Goal: Task Accomplishment & Management: Use online tool/utility

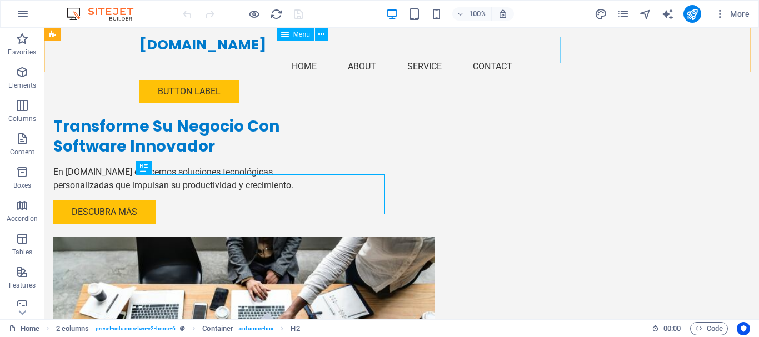
click at [321, 53] on nav "Home About Service Contact" at bounding box center [401, 66] width 524 height 27
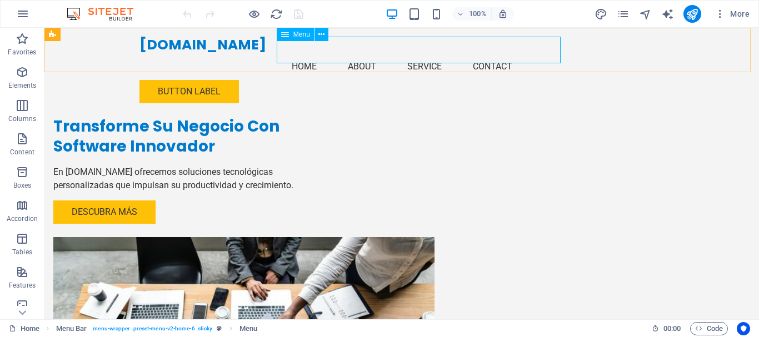
click at [288, 36] on icon at bounding box center [285, 34] width 8 height 13
click at [288, 34] on icon at bounding box center [285, 34] width 8 height 13
click at [603, 80] on div "Button label" at bounding box center [401, 91] width 524 height 23
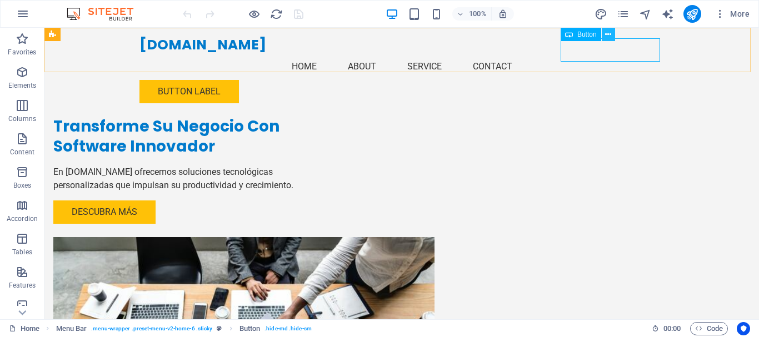
click at [612, 37] on button at bounding box center [608, 34] width 13 height 13
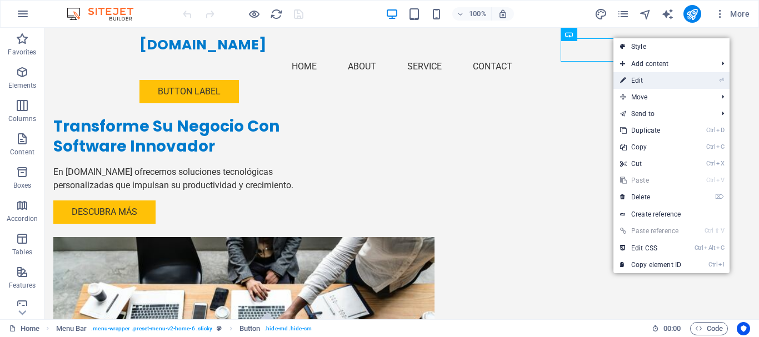
click at [641, 79] on link "⏎ Edit" at bounding box center [650, 80] width 74 height 17
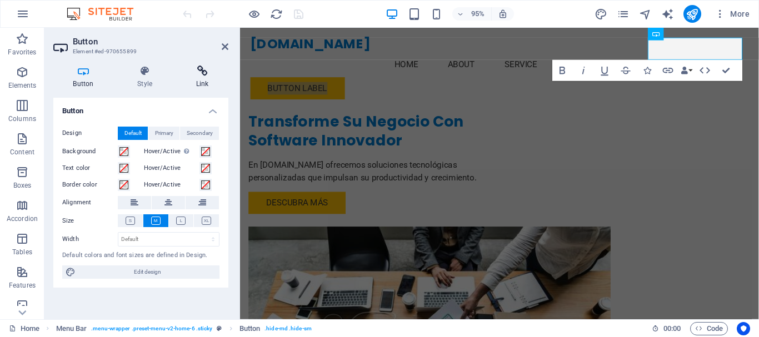
click at [202, 71] on icon at bounding box center [202, 71] width 52 height 11
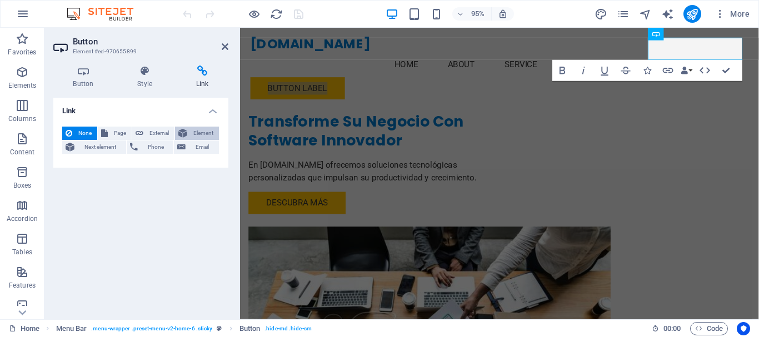
click at [196, 133] on span "Element" at bounding box center [203, 133] width 25 height 13
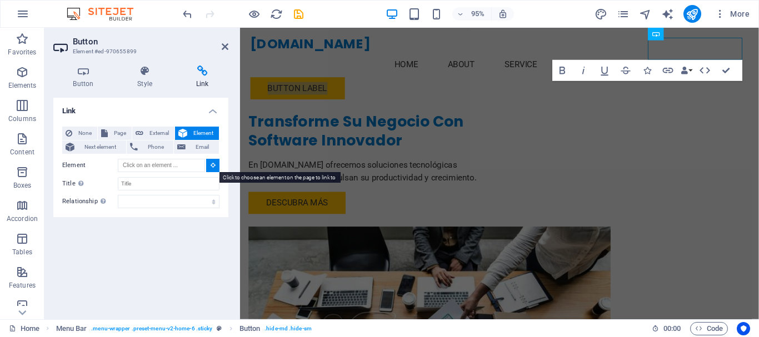
click at [212, 163] on icon at bounding box center [213, 165] width 5 height 6
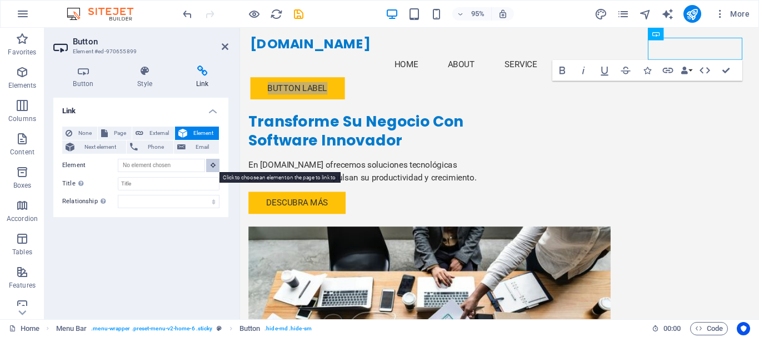
click at [209, 167] on button at bounding box center [212, 165] width 13 height 13
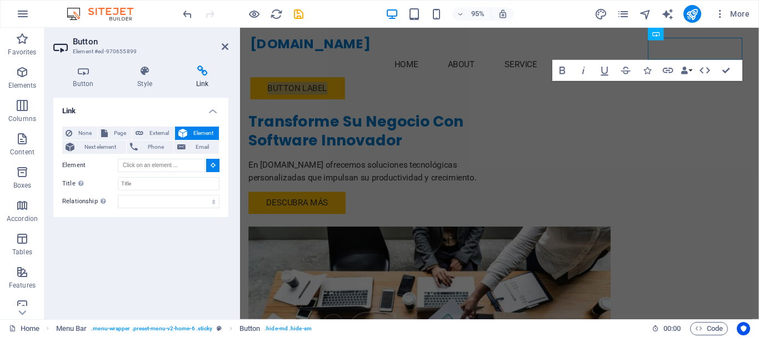
click at [208, 165] on button at bounding box center [212, 165] width 13 height 13
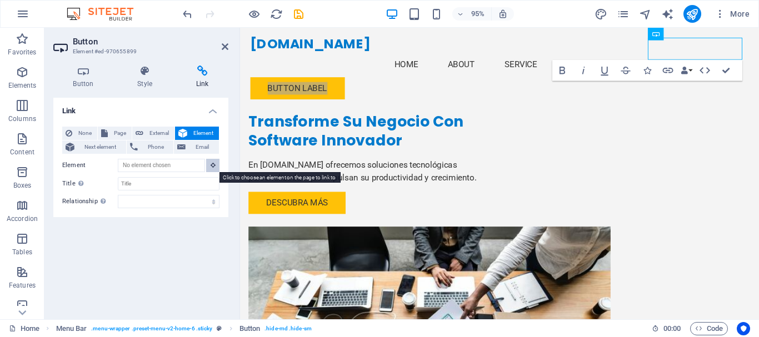
click at [209, 165] on button at bounding box center [212, 165] width 13 height 13
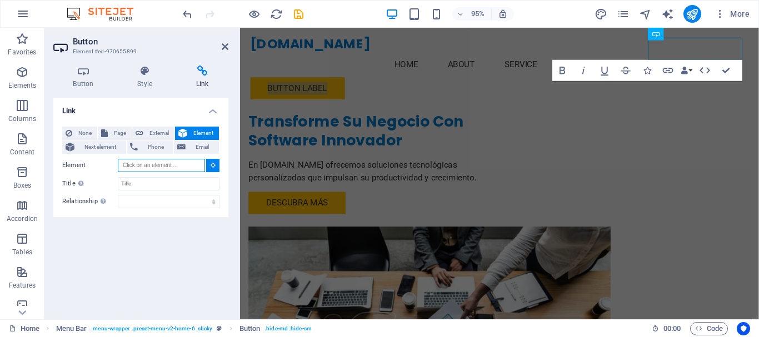
click at [168, 167] on input "Element" at bounding box center [161, 165] width 87 height 13
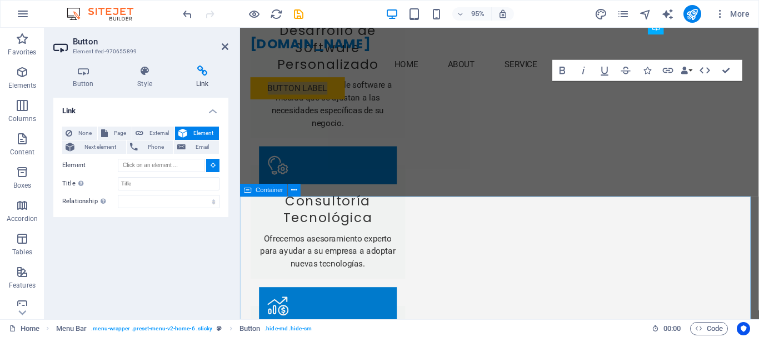
scroll to position [1122, 0]
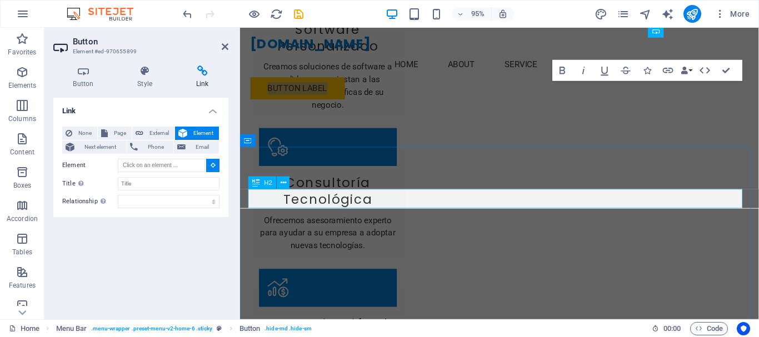
type input "#ed-970654561"
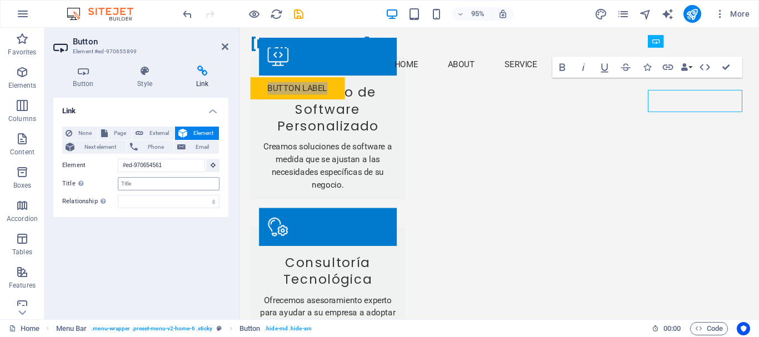
scroll to position [1033, 0]
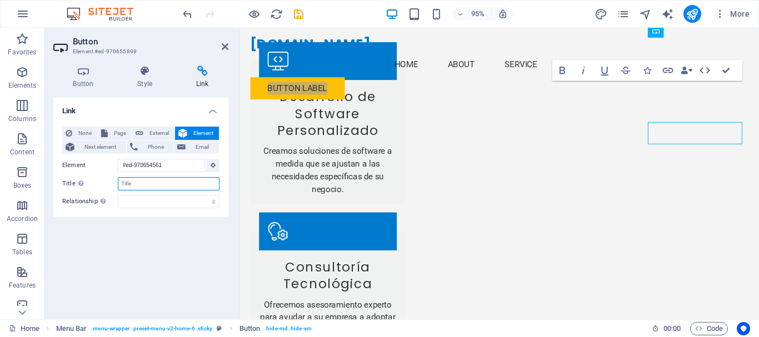
click at [139, 187] on input "Title Additional link description, should not be the same as the link text. The…" at bounding box center [169, 183] width 102 height 13
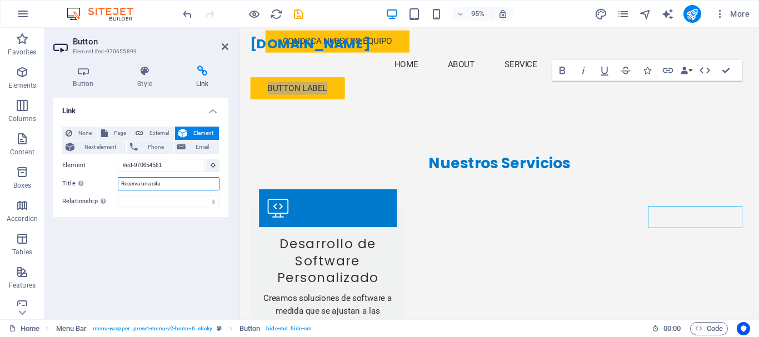
scroll to position [856, 0]
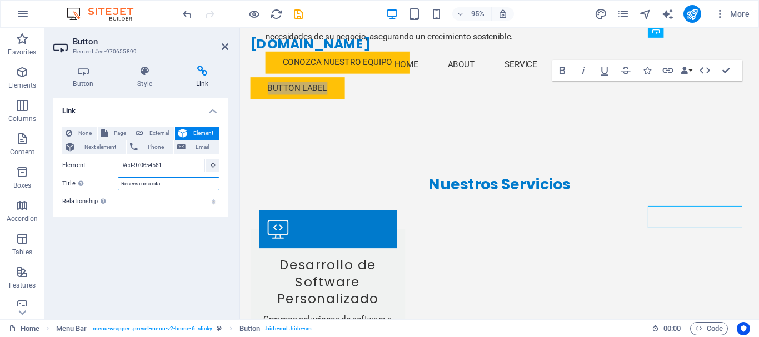
type input "Reserva una cita"
click at [137, 201] on select "alternate author bookmark external help license next nofollow noreferrer noopen…" at bounding box center [169, 201] width 102 height 13
click at [131, 258] on div "Link None Page External Element Next element Phone Email Page Home Subpage Lega…" at bounding box center [140, 204] width 175 height 213
click at [158, 183] on input "Reserva una cita" at bounding box center [169, 183] width 102 height 13
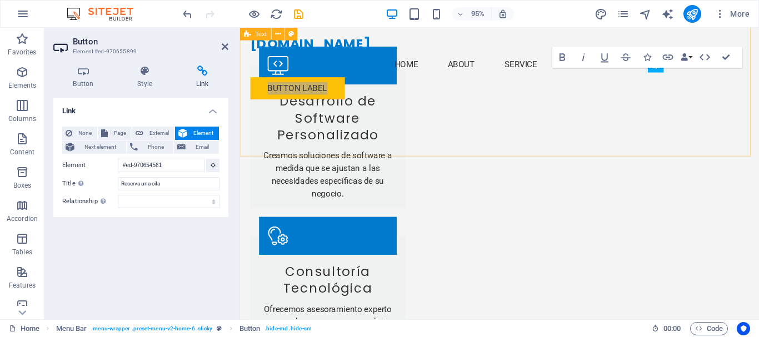
scroll to position [945, 0]
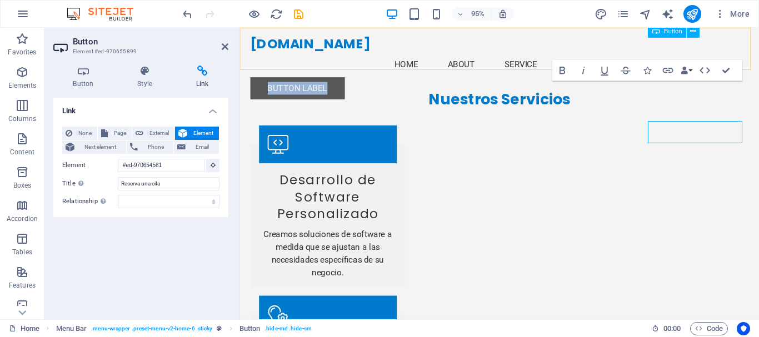
click at [351, 80] on link "Button label" at bounding box center [300, 91] width 99 height 23
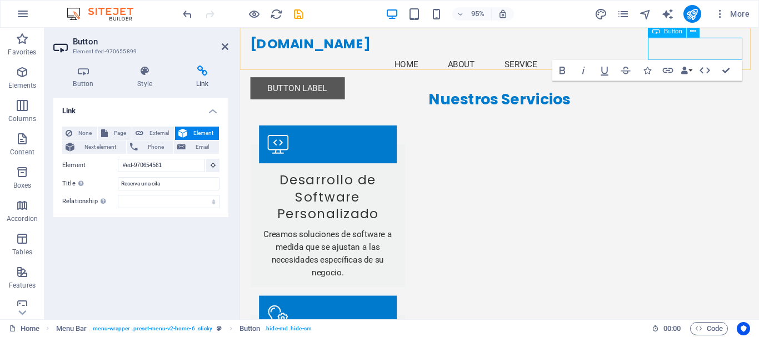
click at [351, 80] on link "Button label" at bounding box center [300, 91] width 99 height 23
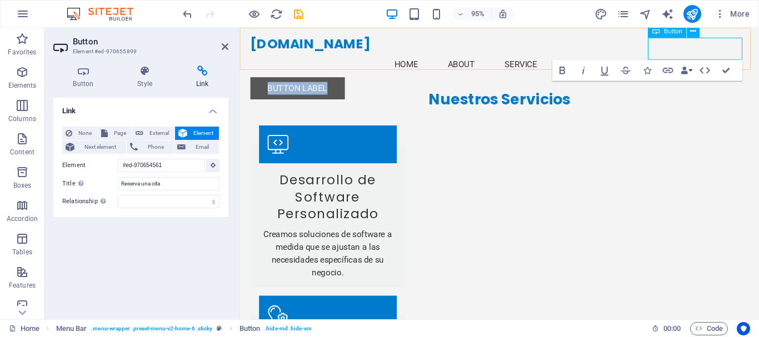
drag, startPoint x: 751, startPoint y: 49, endPoint x: 689, endPoint y: 48, distance: 61.7
click at [351, 80] on link "Button label" at bounding box center [300, 91] width 99 height 23
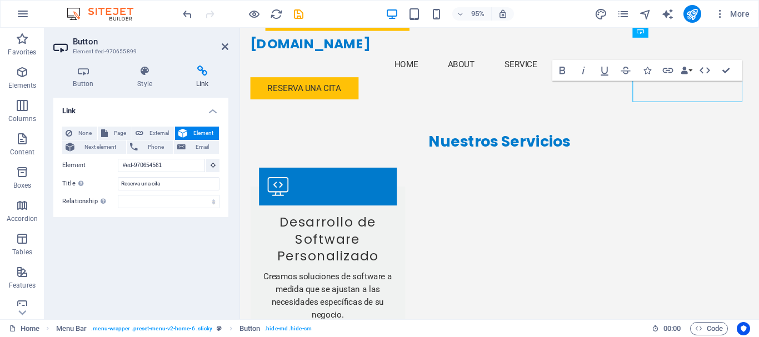
click at [117, 267] on div "Link None Page External Element Next element Phone Email Page Home Subpage Lega…" at bounding box center [140, 204] width 175 height 213
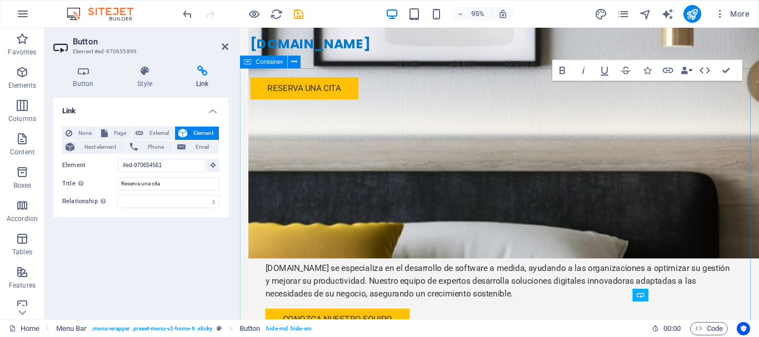
scroll to position [578, 0]
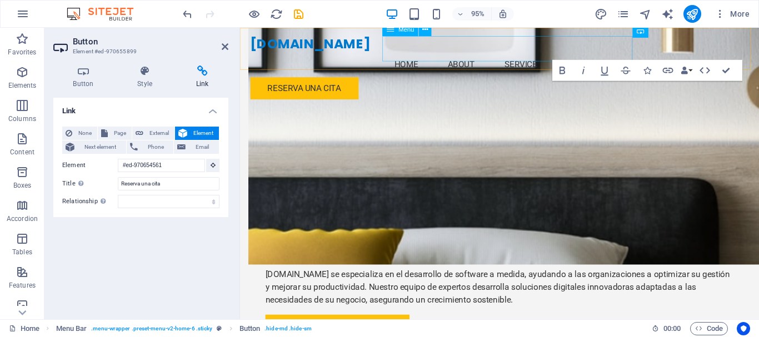
click at [422, 53] on nav "Home About Service Contact" at bounding box center [513, 66] width 524 height 27
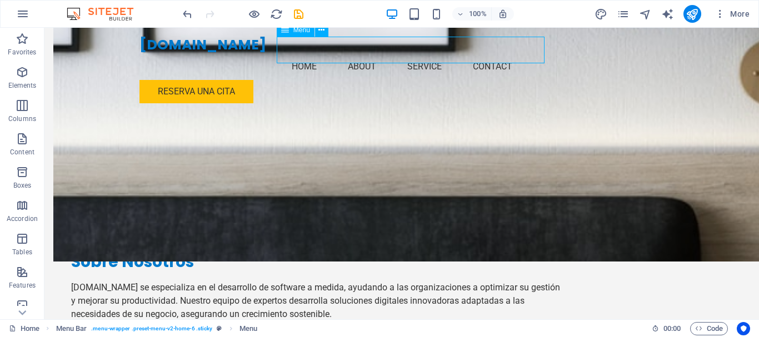
click at [467, 53] on nav "Home About Service Contact" at bounding box center [401, 66] width 524 height 27
click at [377, 53] on nav "Home About Service Contact" at bounding box center [401, 66] width 524 height 27
click at [376, 53] on nav "Home About Service Contact" at bounding box center [401, 66] width 524 height 27
select select
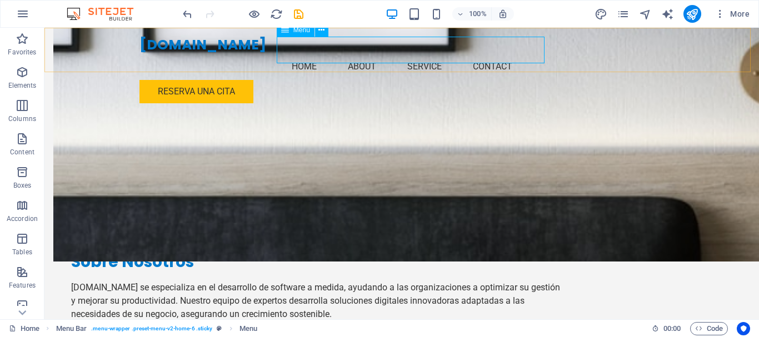
select select
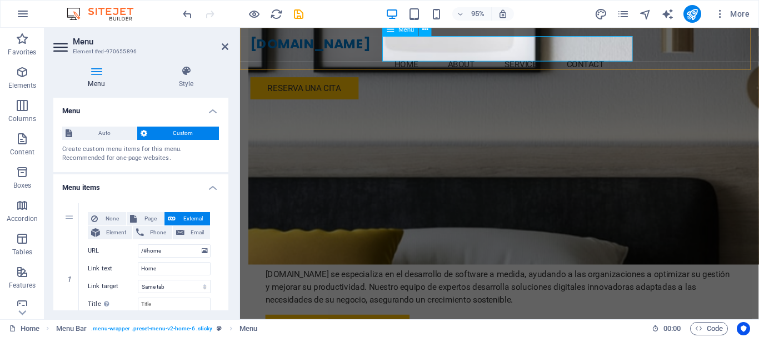
click at [472, 53] on nav "Home About Service Contact" at bounding box center [513, 66] width 524 height 27
click at [480, 53] on nav "Home About Service Contact" at bounding box center [513, 66] width 524 height 27
click at [481, 53] on nav "Home About Service Contact" at bounding box center [513, 66] width 524 height 27
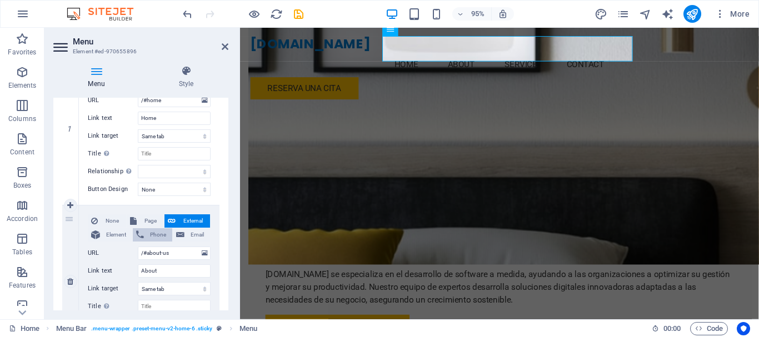
scroll to position [167, 0]
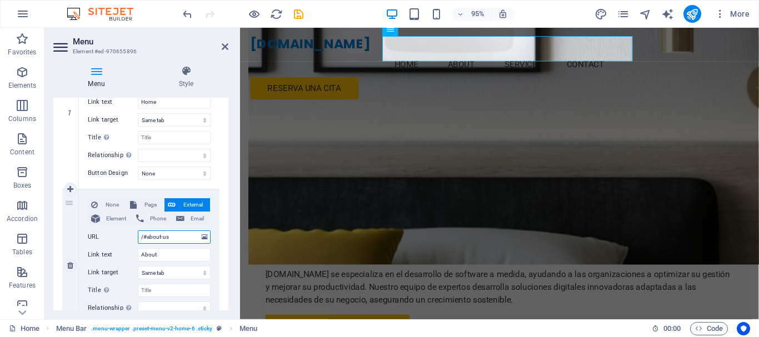
click at [179, 236] on input "/#about-us" at bounding box center [174, 237] width 73 height 13
drag, startPoint x: 180, startPoint y: 237, endPoint x: 108, endPoint y: 234, distance: 72.3
click at [108, 234] on div "URL /#about-us" at bounding box center [149, 237] width 123 height 13
select select
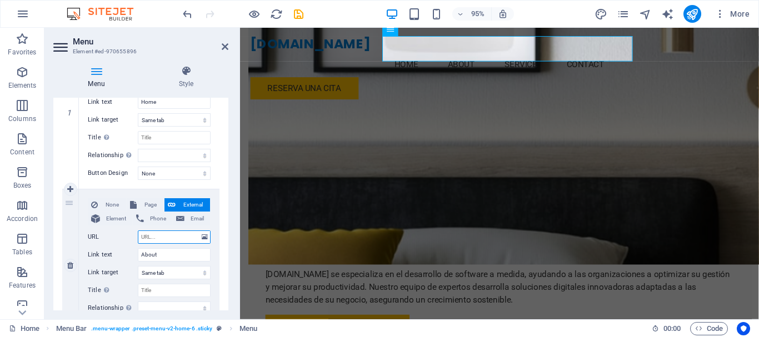
select select
click at [204, 237] on icon at bounding box center [205, 237] width 6 height 12
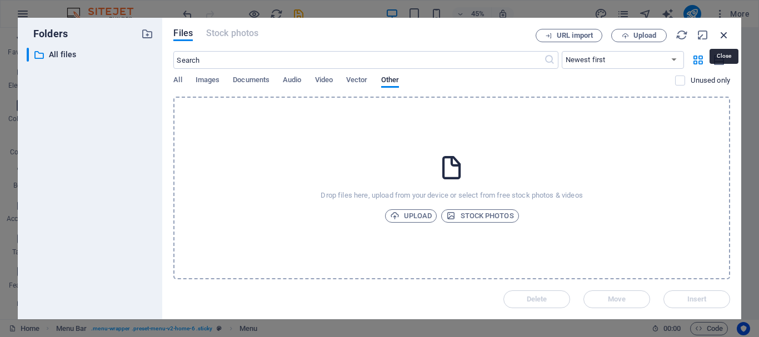
drag, startPoint x: 724, startPoint y: 32, endPoint x: 333, endPoint y: 79, distance: 394.5
click at [724, 32] on icon "button" at bounding box center [724, 35] width 12 height 12
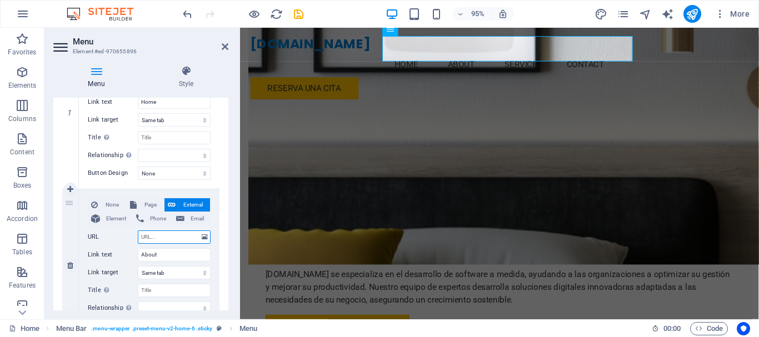
click at [160, 239] on input "URL" at bounding box center [174, 237] width 73 height 13
paste input "/#about-us"
type input "/#about-us"
select select
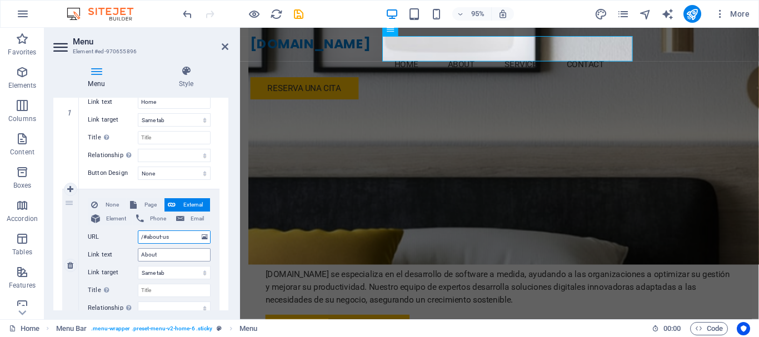
select select
type input "/#about-us"
click at [158, 254] on input "About" at bounding box center [174, 254] width 73 height 13
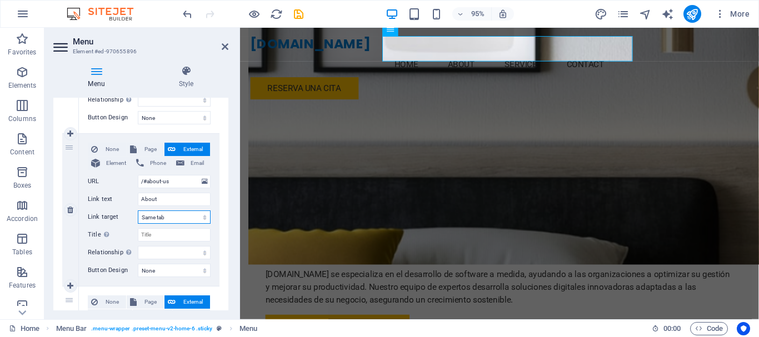
click at [173, 218] on select "New tab Same tab Overlay" at bounding box center [174, 217] width 73 height 13
click at [178, 203] on input "About" at bounding box center [174, 199] width 73 height 13
click at [172, 182] on input "/#about-us" at bounding box center [174, 181] width 73 height 13
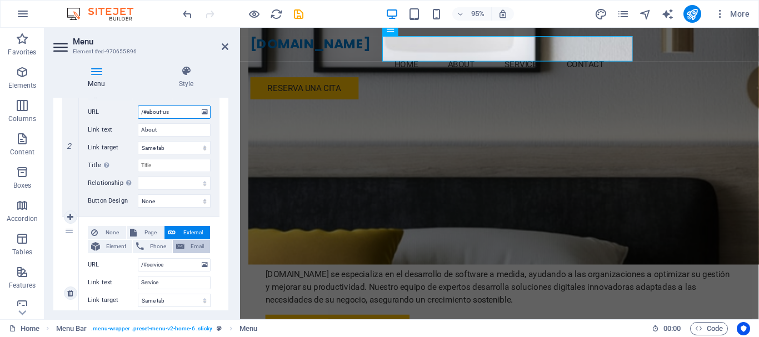
scroll to position [278, 0]
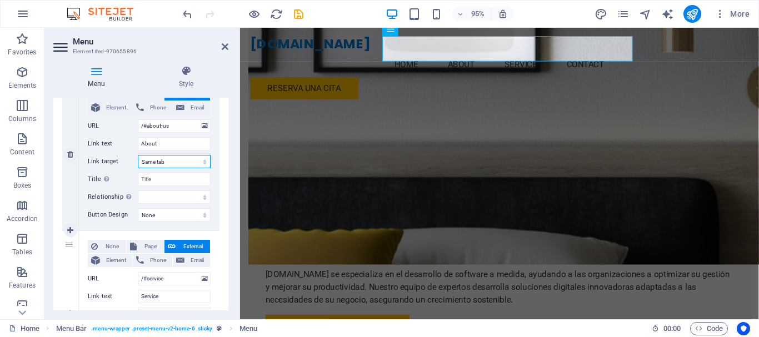
click at [203, 163] on select "New tab Same tab Overlay" at bounding box center [174, 161] width 73 height 13
click at [197, 179] on input "Title Additional link description, should not be the same as the link text. The…" at bounding box center [174, 179] width 73 height 13
click at [188, 197] on select "alternate author bookmark external help license next nofollow noreferrer noopen…" at bounding box center [174, 197] width 73 height 13
click at [217, 208] on div "None Page External Element Phone Email Page Home Subpage Legal Notice Privacy E…" at bounding box center [149, 154] width 141 height 152
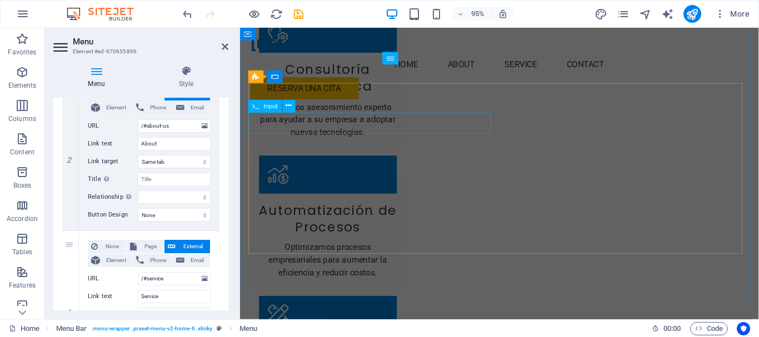
scroll to position [1189, 0]
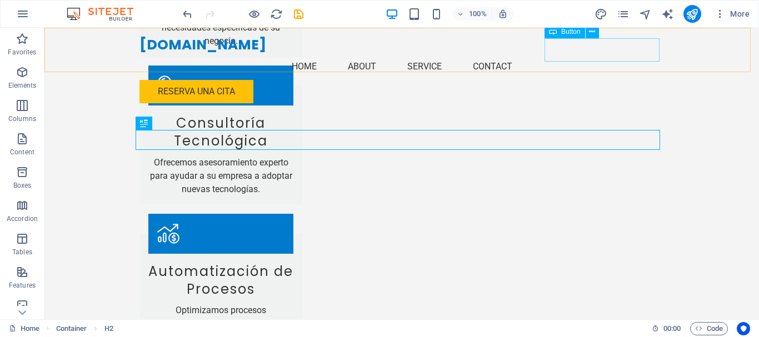
click at [591, 80] on div "Reserva una cita" at bounding box center [401, 91] width 524 height 23
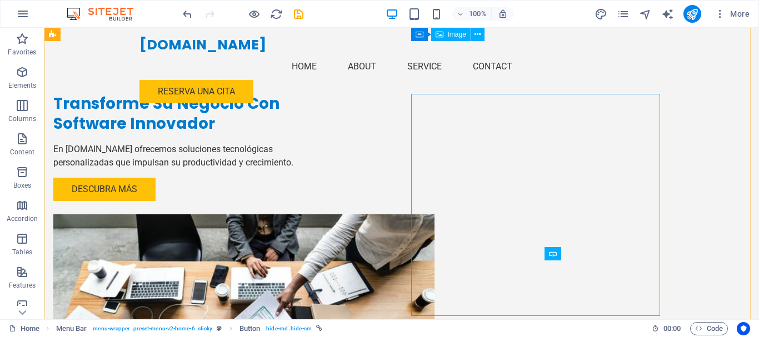
scroll to position [0, 0]
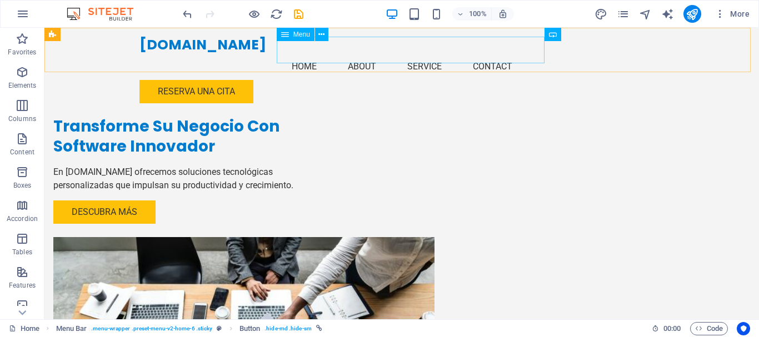
click at [364, 53] on nav "Home About Service Contact" at bounding box center [401, 66] width 524 height 27
click at [289, 37] on div "Menu" at bounding box center [296, 34] width 38 height 13
click at [380, 53] on nav "Home About Service Contact" at bounding box center [401, 66] width 524 height 27
select select
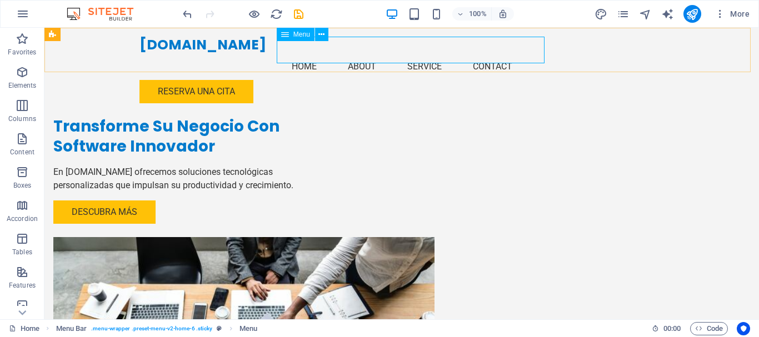
select select
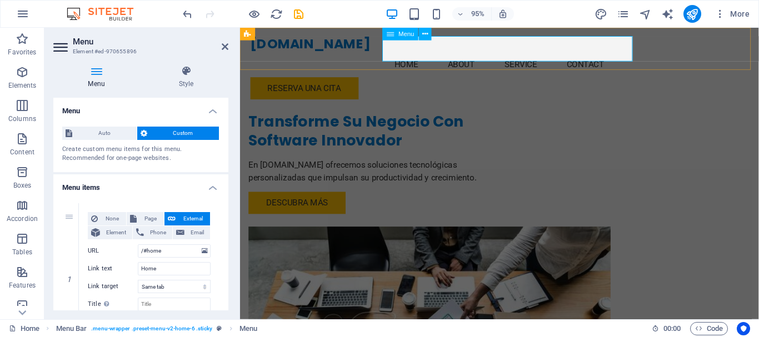
click at [483, 53] on nav "Home About Service Contact" at bounding box center [513, 66] width 524 height 27
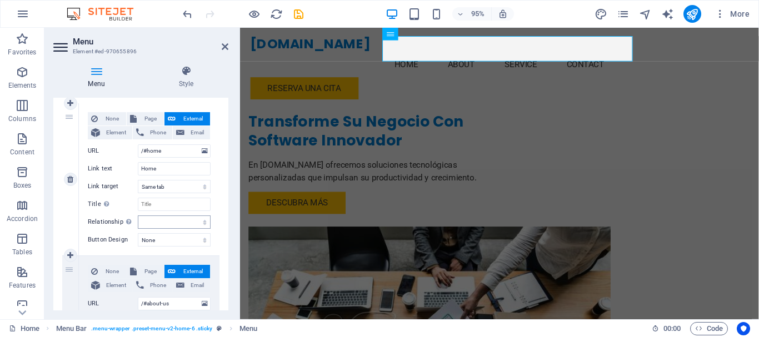
scroll to position [111, 0]
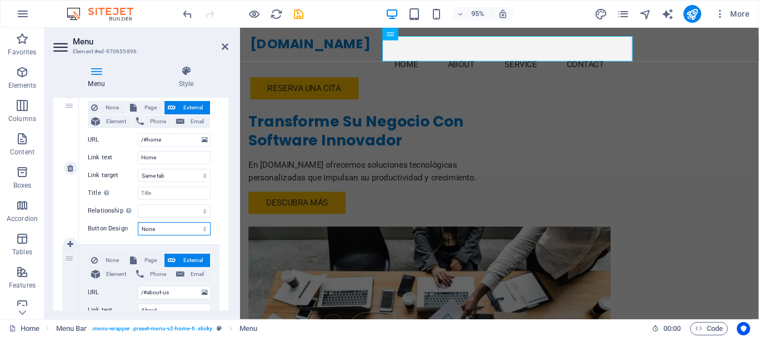
click at [206, 228] on select "None Default Primary Secondary" at bounding box center [174, 228] width 73 height 13
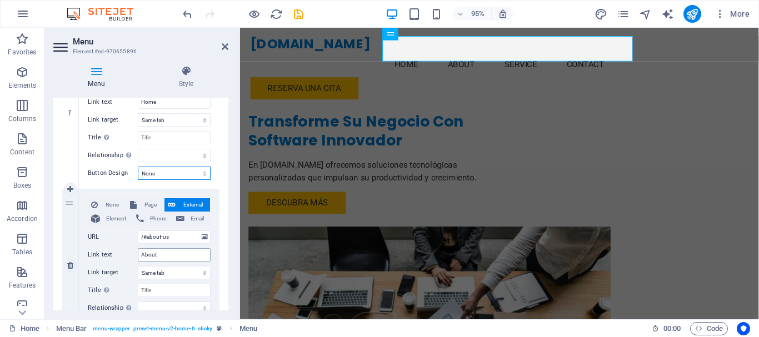
scroll to position [56, 0]
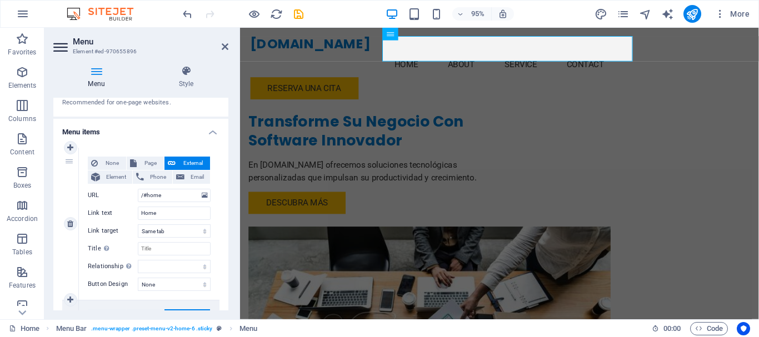
click at [194, 162] on span "External" at bounding box center [193, 163] width 28 height 13
click at [113, 178] on span "Element" at bounding box center [116, 177] width 26 height 13
select select
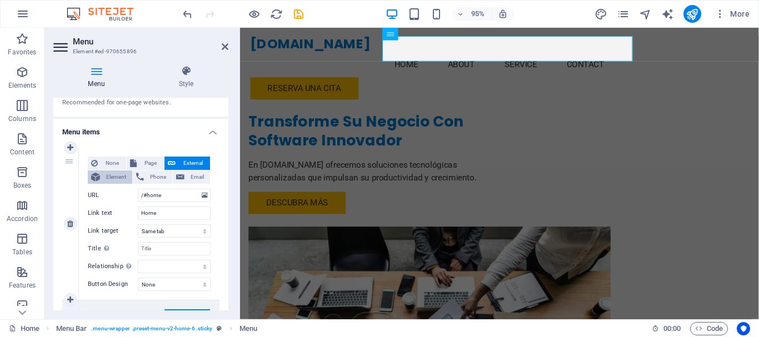
select select
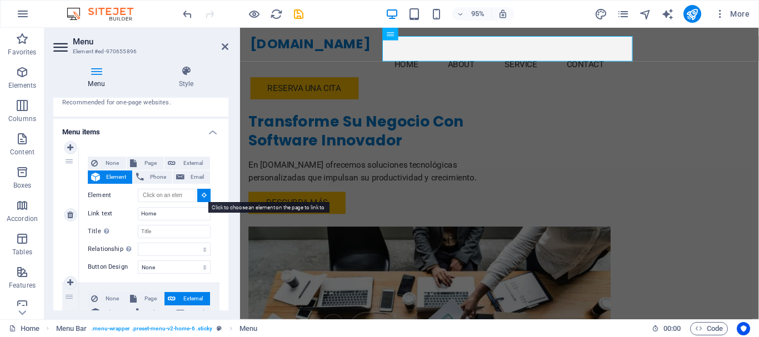
click at [202, 196] on icon at bounding box center [204, 195] width 5 height 6
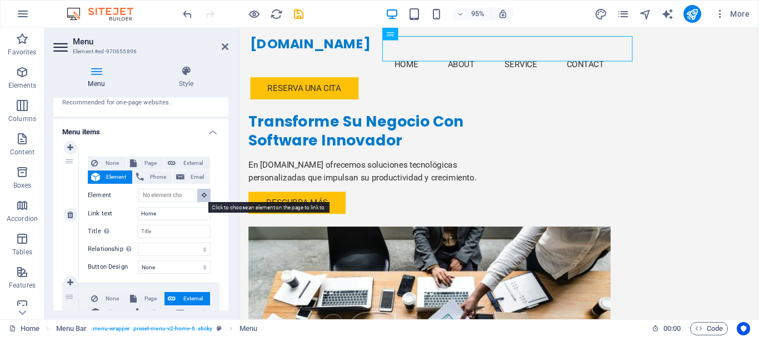
click at [202, 196] on icon at bounding box center [204, 195] width 5 height 6
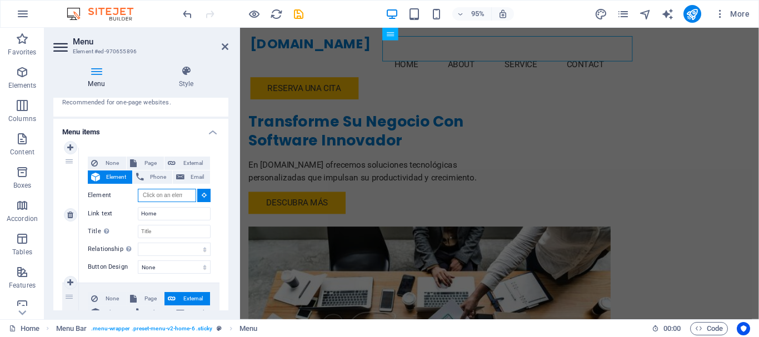
click at [162, 194] on input "Element" at bounding box center [167, 195] width 58 height 13
click at [163, 194] on input "Element" at bounding box center [167, 195] width 58 height 13
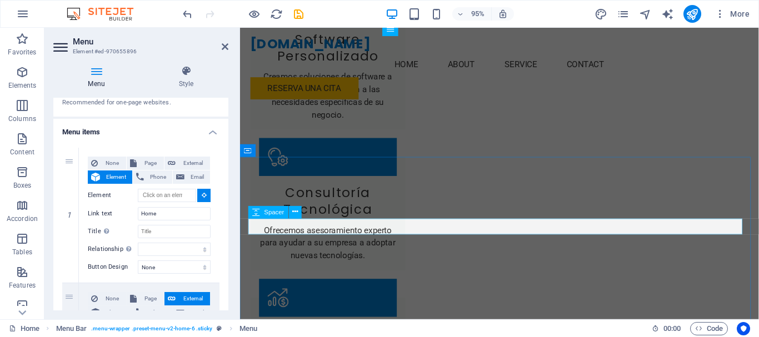
scroll to position [1222, 0]
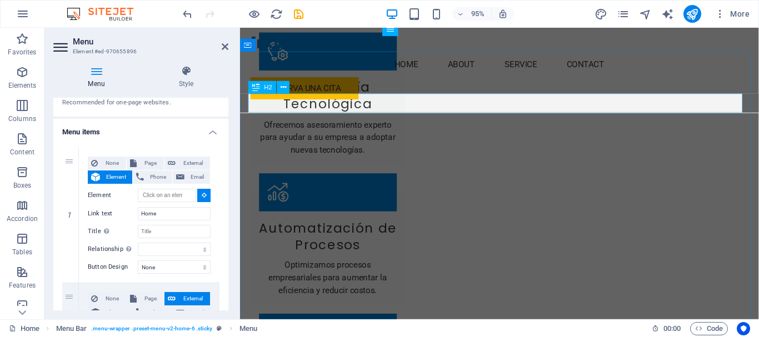
type input "#ed-970654561"
select select
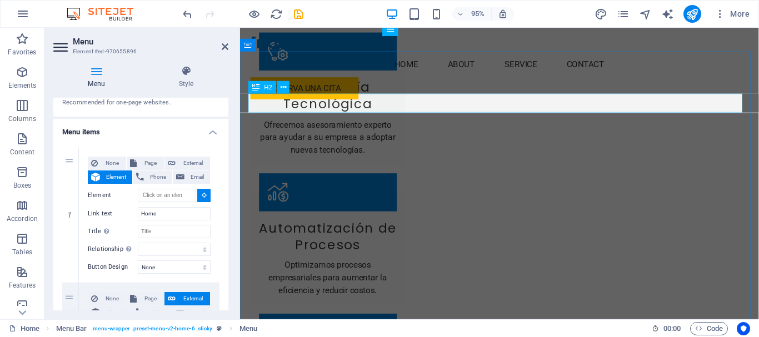
select select
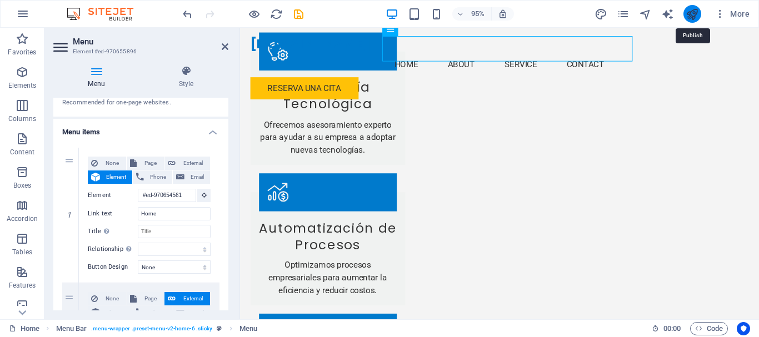
click at [691, 11] on icon "publish" at bounding box center [692, 14] width 13 height 13
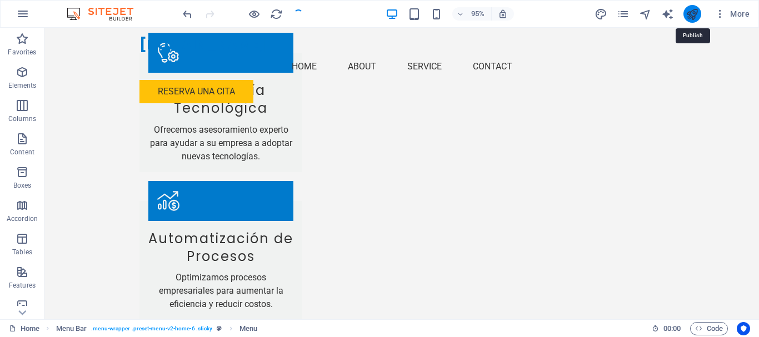
checkbox input "false"
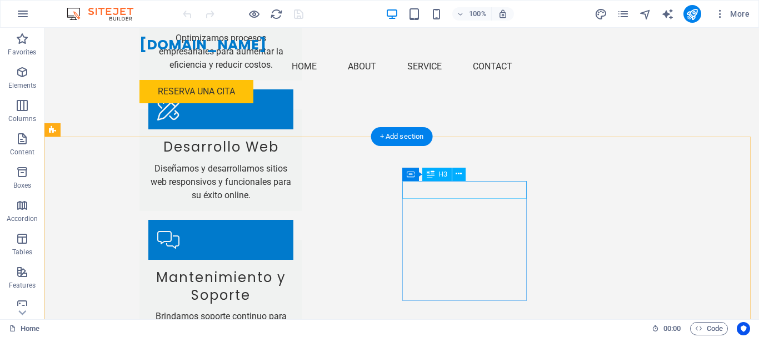
scroll to position [1471, 0]
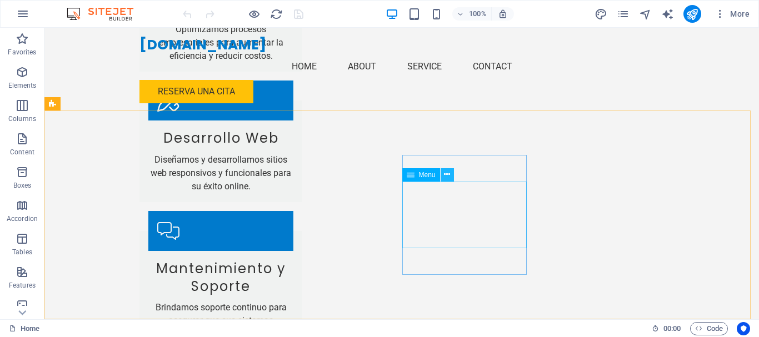
click at [447, 174] on icon at bounding box center [447, 175] width 6 height 12
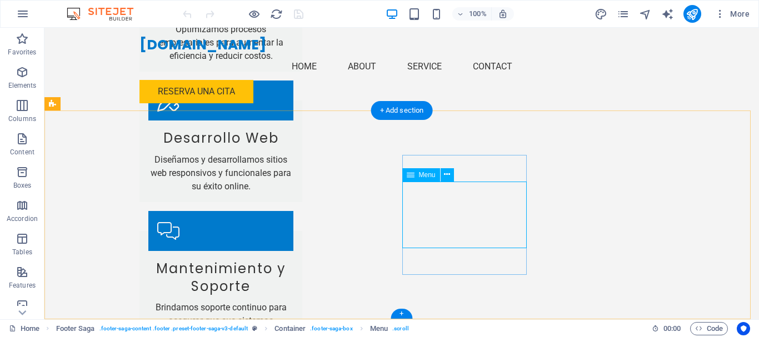
select select
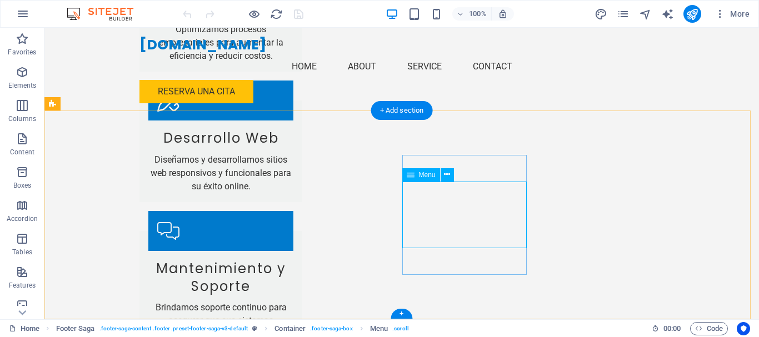
select select
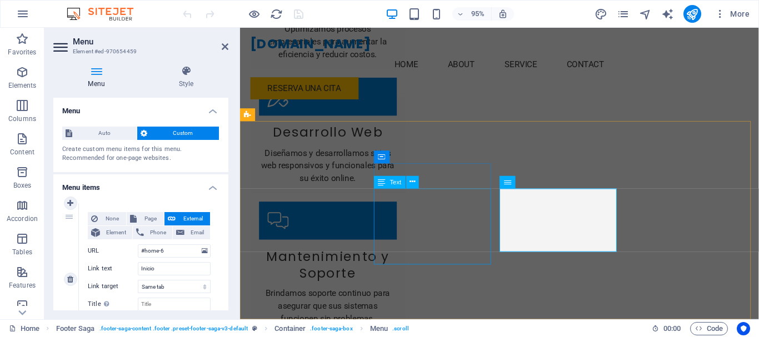
scroll to position [1455, 0]
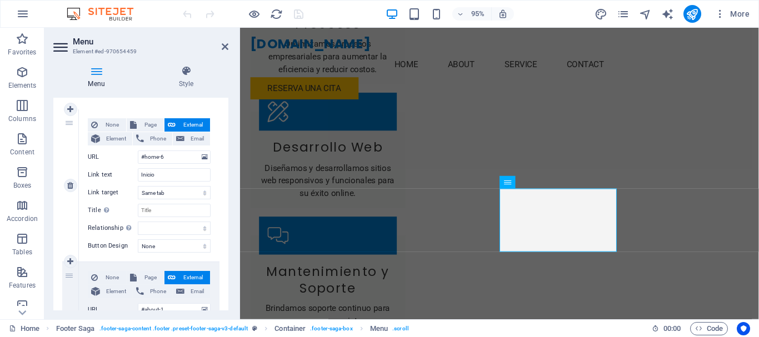
scroll to position [167, 0]
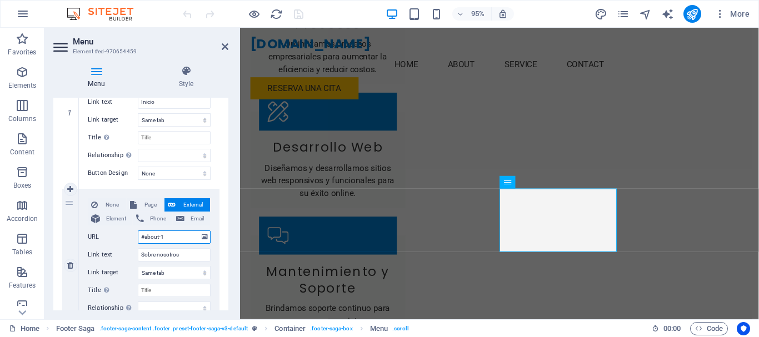
click at [181, 237] on input "#about-1" at bounding box center [174, 237] width 73 height 13
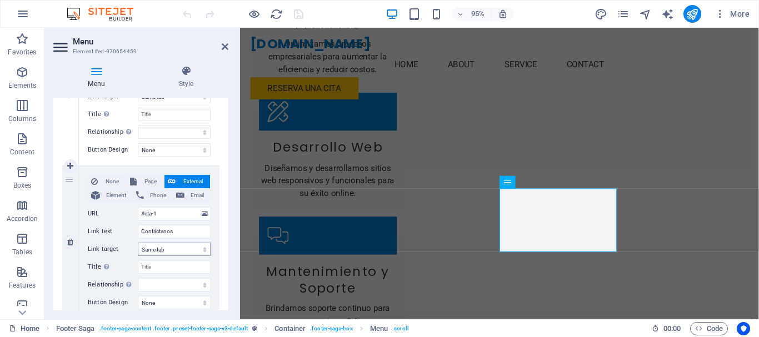
scroll to position [500, 0]
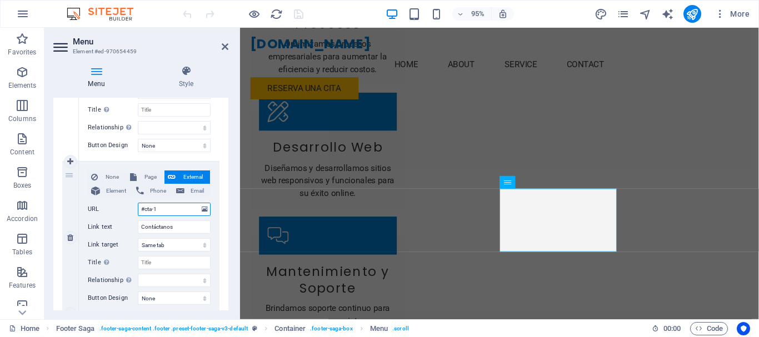
click at [166, 214] on input "#cta-1" at bounding box center [174, 209] width 73 height 13
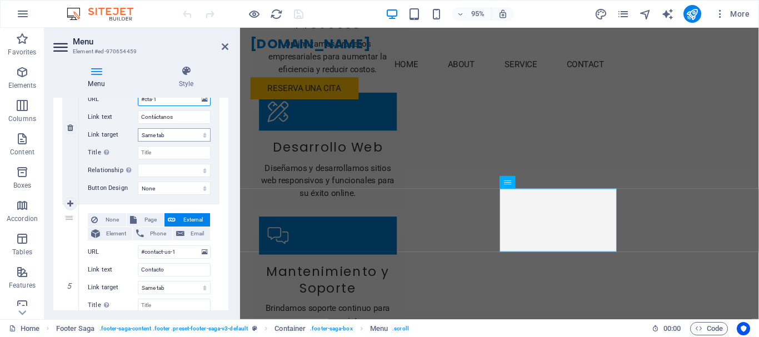
scroll to position [611, 0]
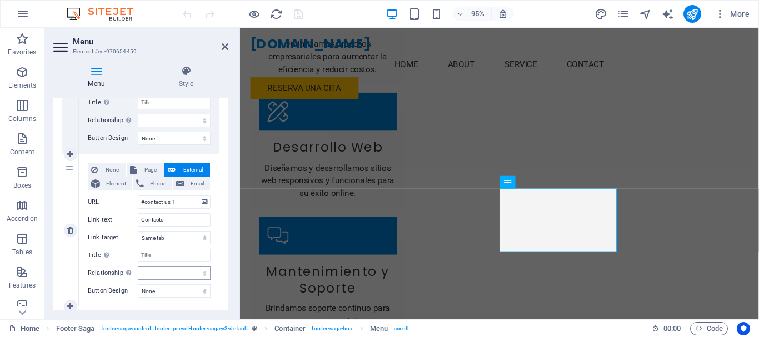
scroll to position [687, 0]
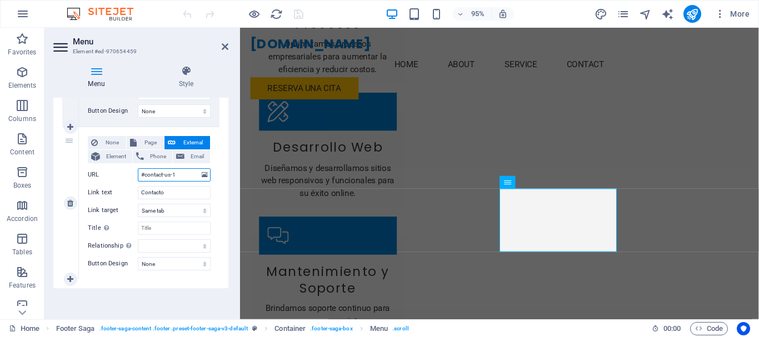
click at [176, 175] on input "#contact-us-1" at bounding box center [174, 174] width 73 height 13
drag, startPoint x: 183, startPoint y: 174, endPoint x: 124, endPoint y: 172, distance: 59.5
click at [124, 173] on div "URL #contact-us-1" at bounding box center [149, 174] width 123 height 13
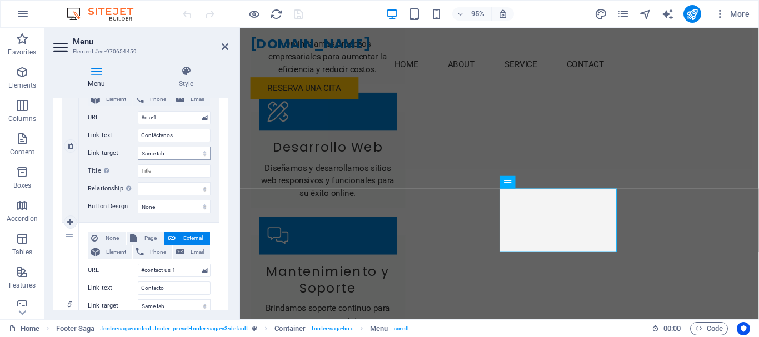
scroll to position [576, 0]
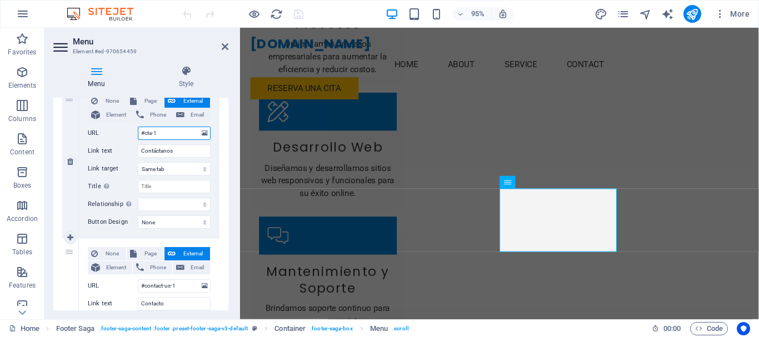
click at [166, 132] on input "#cta-1" at bounding box center [174, 133] width 73 height 13
drag, startPoint x: 161, startPoint y: 136, endPoint x: 118, endPoint y: 135, distance: 43.3
click at [118, 135] on div "URL #cta-1" at bounding box center [149, 133] width 123 height 13
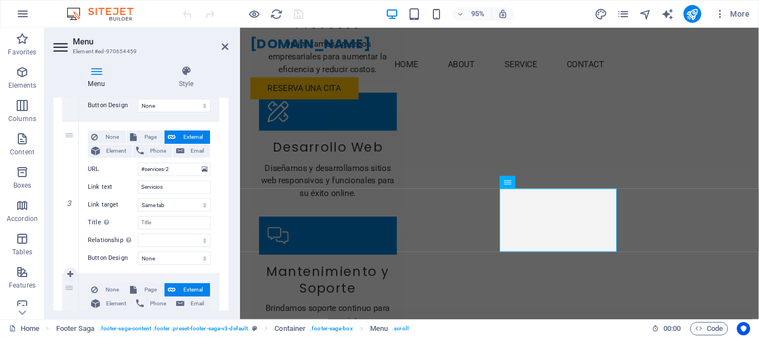
scroll to position [354, 0]
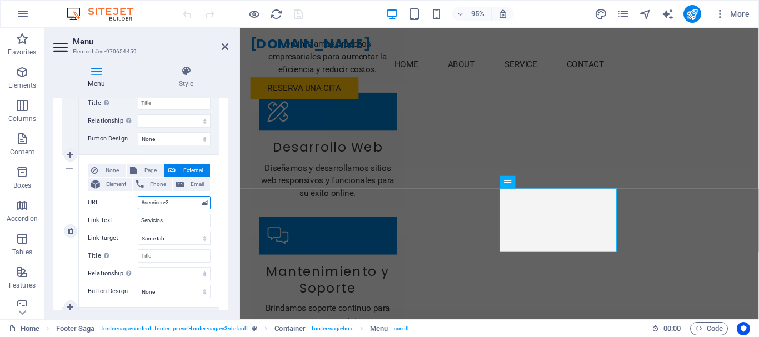
drag, startPoint x: 178, startPoint y: 206, endPoint x: 129, endPoint y: 204, distance: 48.9
click at [129, 204] on div "URL #services-2" at bounding box center [149, 202] width 123 height 13
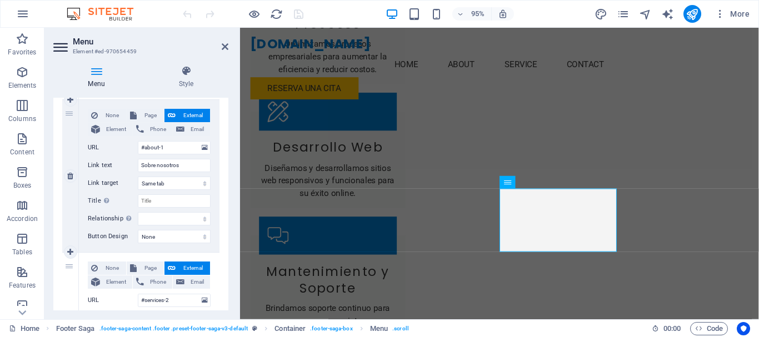
scroll to position [243, 0]
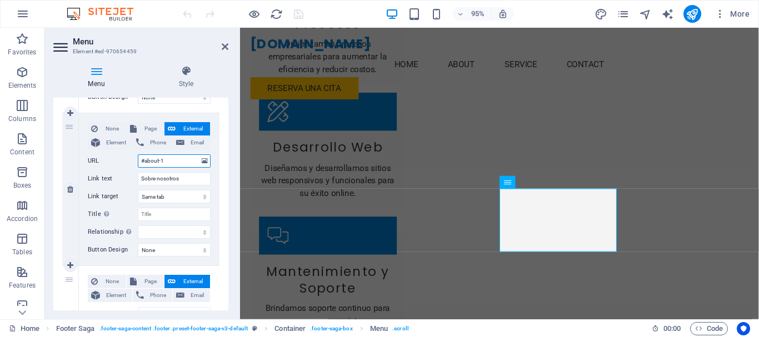
drag, startPoint x: 168, startPoint y: 161, endPoint x: 124, endPoint y: 158, distance: 43.9
click at [128, 159] on div "URL #about-1" at bounding box center [149, 160] width 123 height 13
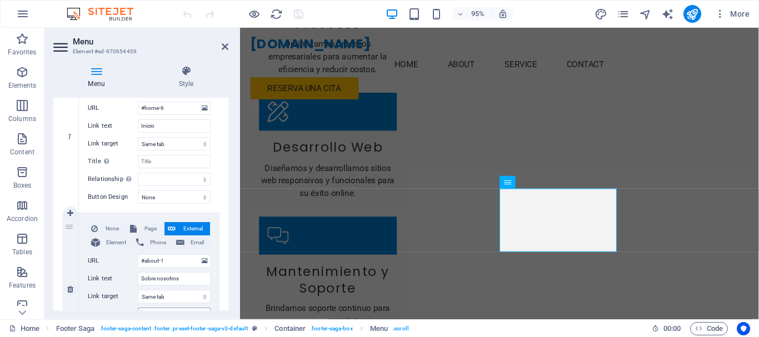
scroll to position [76, 0]
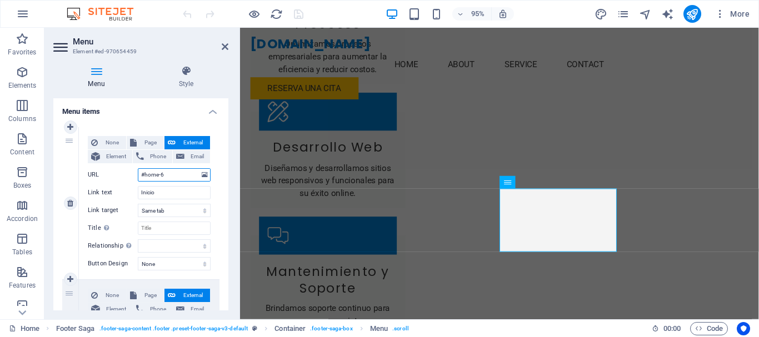
drag, startPoint x: 173, startPoint y: 175, endPoint x: 123, endPoint y: 174, distance: 50.0
click at [123, 174] on div "URL #home-6" at bounding box center [149, 174] width 123 height 13
click at [224, 49] on icon at bounding box center [225, 46] width 7 height 9
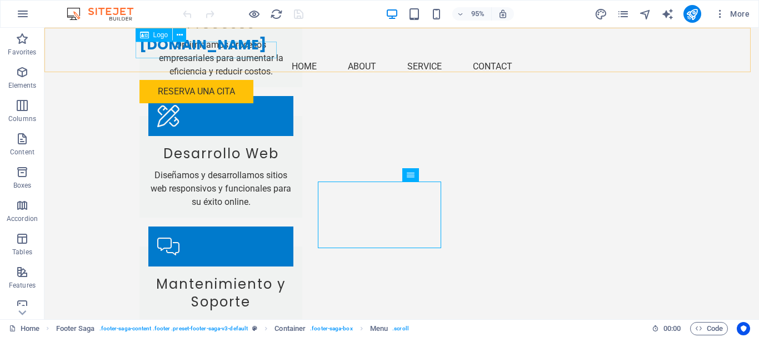
scroll to position [1471, 0]
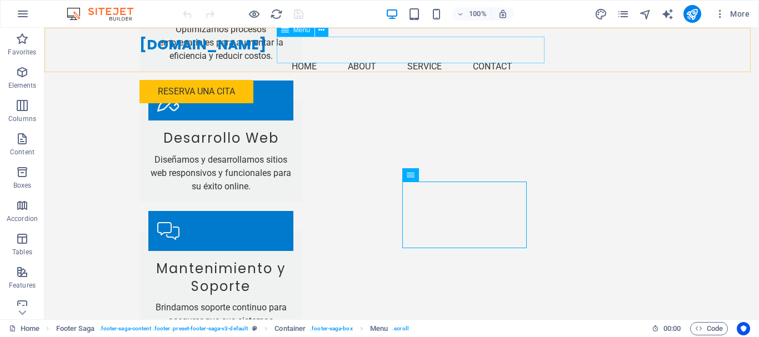
click at [500, 53] on nav "Home About Service Contact" at bounding box center [401, 66] width 524 height 27
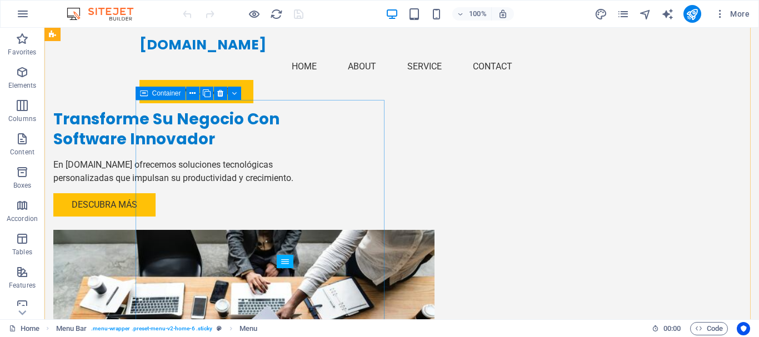
scroll to position [0, 0]
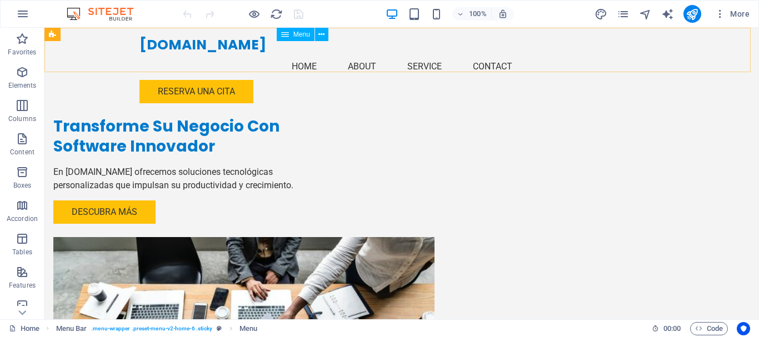
click at [297, 35] on span "Menu" at bounding box center [301, 34] width 17 height 7
select select
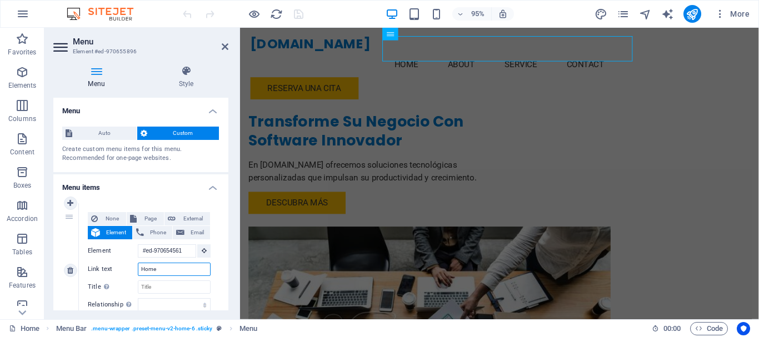
click at [163, 267] on input "Home" at bounding box center [174, 269] width 73 height 13
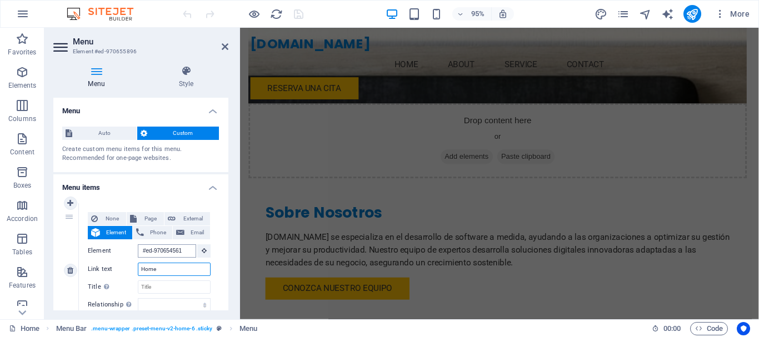
scroll to position [1148, 0]
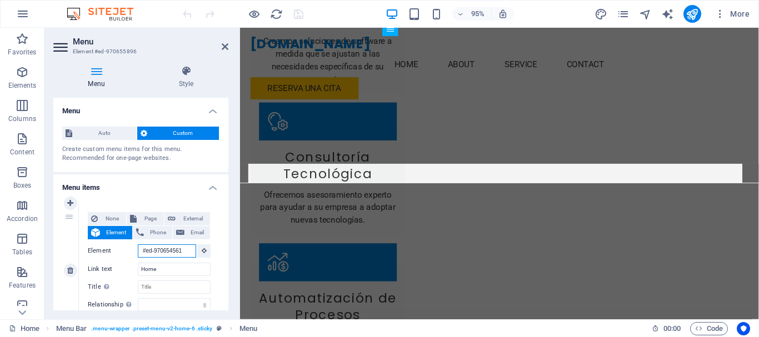
click at [181, 250] on input "#ed-970654561" at bounding box center [167, 250] width 58 height 13
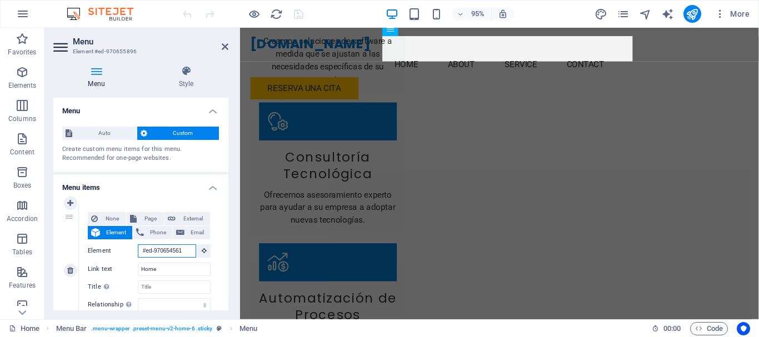
scroll to position [0, 0]
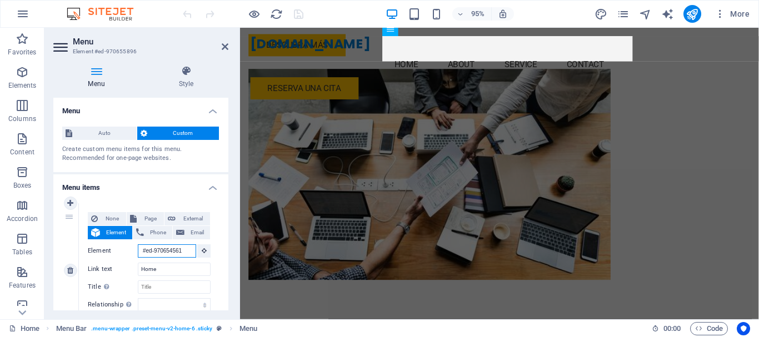
drag, startPoint x: 184, startPoint y: 249, endPoint x: 118, endPoint y: 243, distance: 65.9
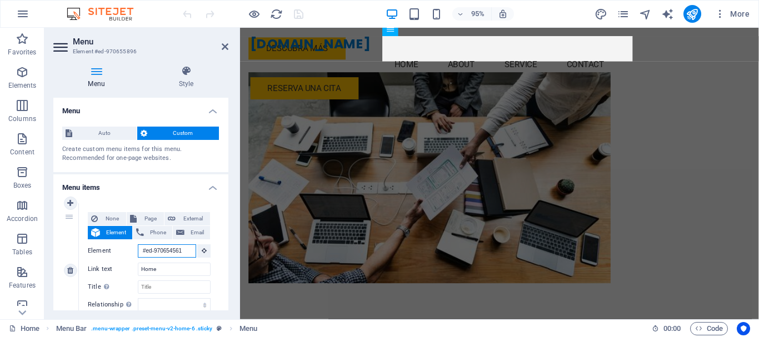
click at [118, 243] on div "None Page External Element Phone Email Page Home Subpage Legal Notice Privacy E…" at bounding box center [149, 261] width 123 height 99
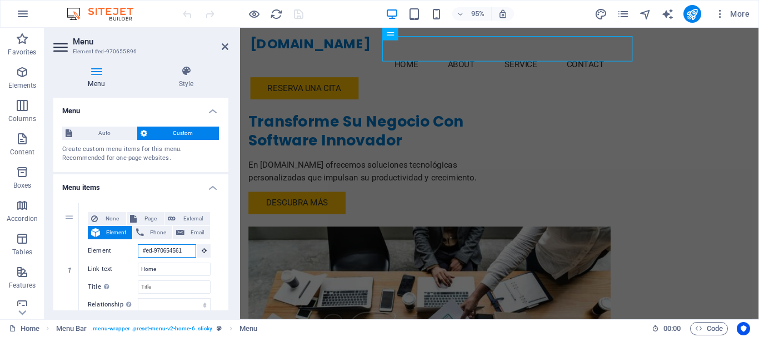
paste input "home-6"
type input "#home-6"
select select
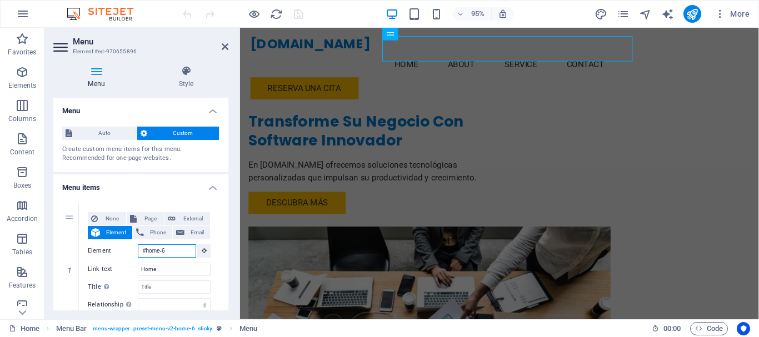
select select
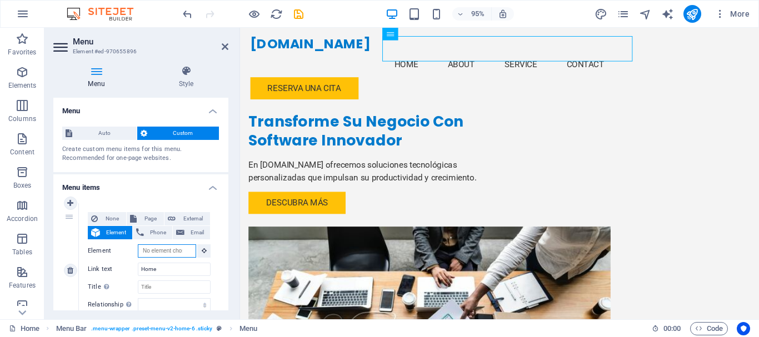
click at [152, 249] on input "Element" at bounding box center [167, 250] width 58 height 13
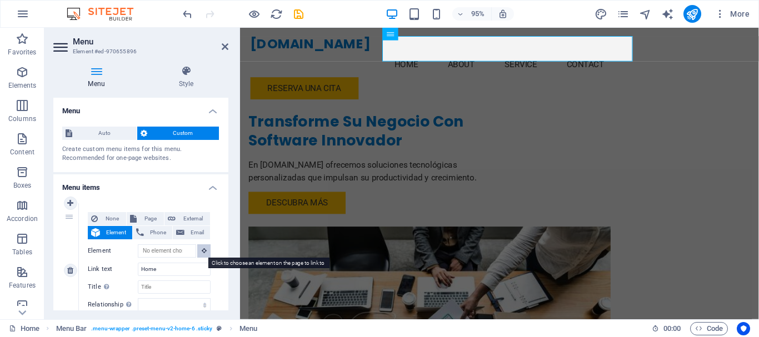
click at [202, 253] on icon at bounding box center [204, 251] width 5 height 6
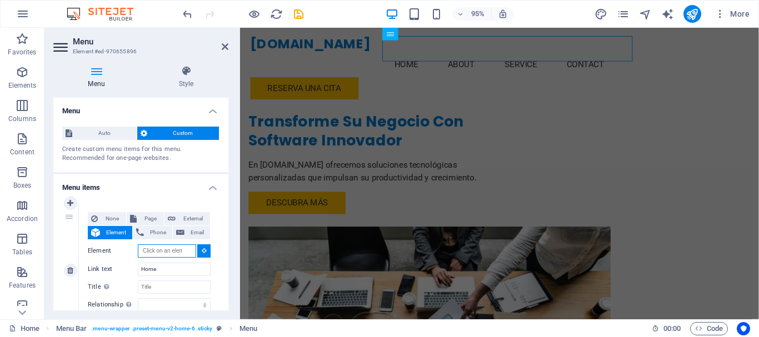
click at [180, 249] on input "Element" at bounding box center [167, 250] width 58 height 13
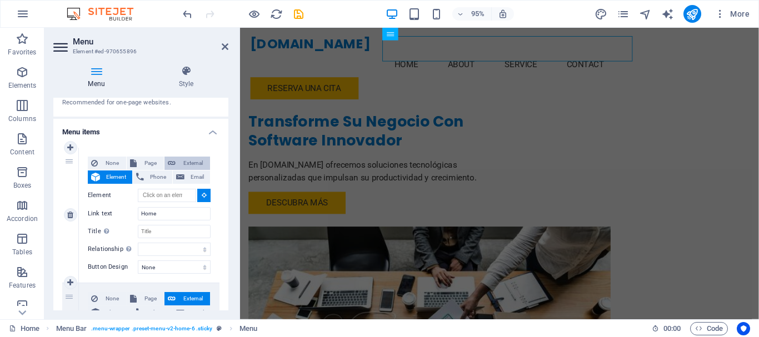
click at [184, 162] on span "External" at bounding box center [193, 163] width 28 height 13
select select "blank"
select select
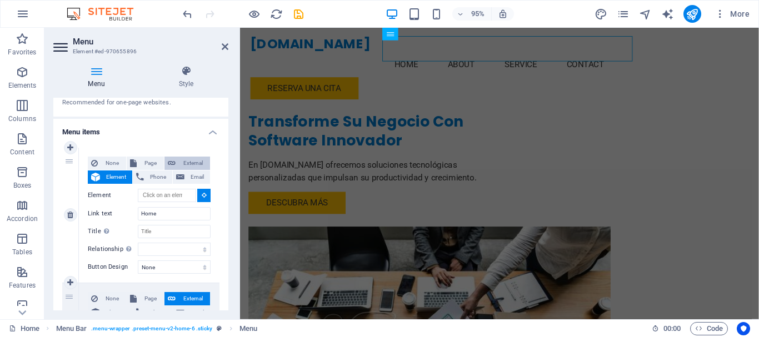
select select
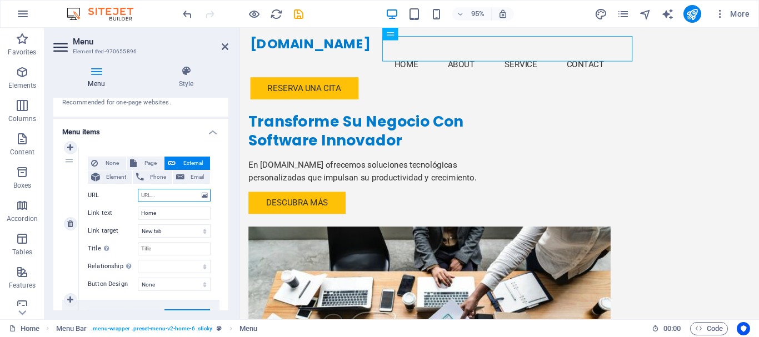
paste input "#home-6"
type input "#home-6"
select select
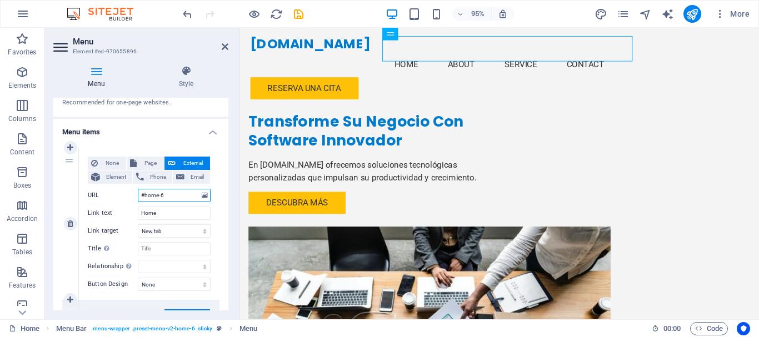
select select
type input "#home-6"
click at [188, 231] on select "New tab Same tab Overlay" at bounding box center [174, 230] width 73 height 13
select select
click at [138, 224] on select "New tab Same tab Overlay" at bounding box center [174, 230] width 73 height 13
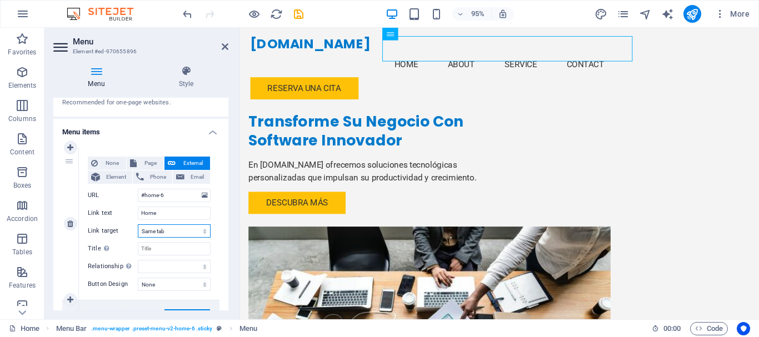
select select
click at [179, 281] on select "None Default Primary Secondary" at bounding box center [174, 284] width 73 height 13
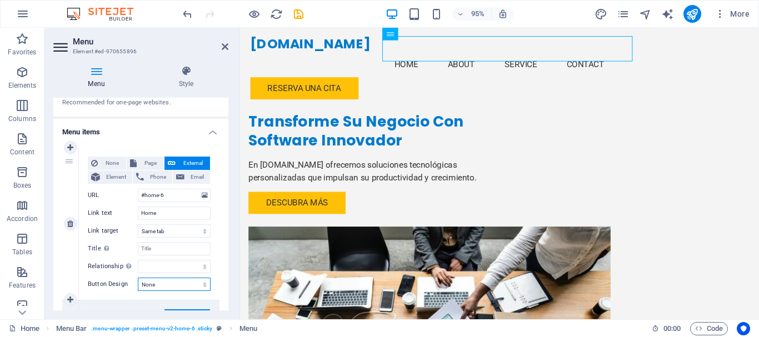
click at [179, 281] on select "None Default Primary Secondary" at bounding box center [174, 284] width 73 height 13
click at [178, 281] on select "None Default Primary Secondary" at bounding box center [174, 284] width 73 height 13
click at [162, 128] on h4 "Menu items" at bounding box center [140, 129] width 175 height 20
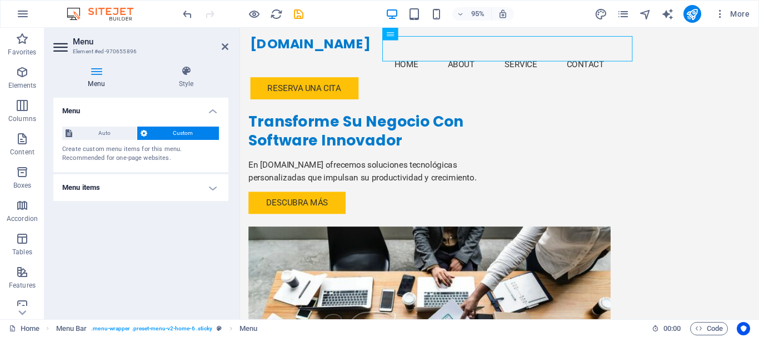
scroll to position [0, 0]
click at [218, 188] on h4 "Menu items" at bounding box center [140, 187] width 175 height 27
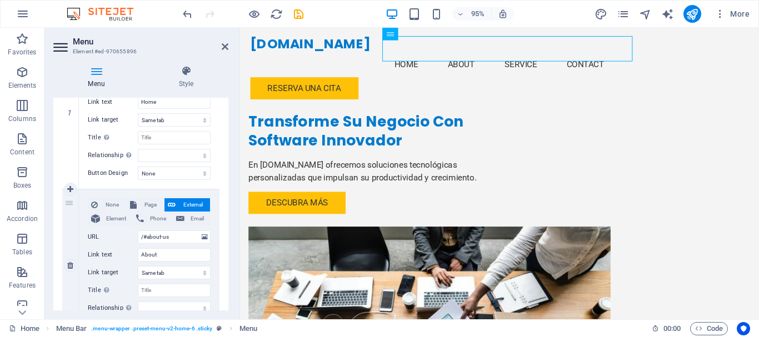
scroll to position [222, 0]
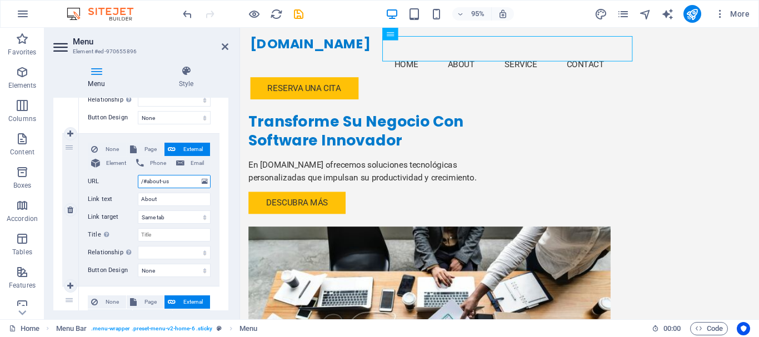
click at [176, 183] on input "/#about-us" at bounding box center [174, 181] width 73 height 13
paste input "#about-1"
type input "#about-1"
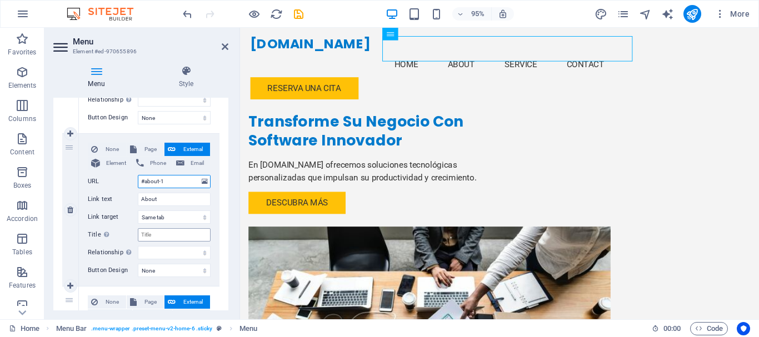
select select
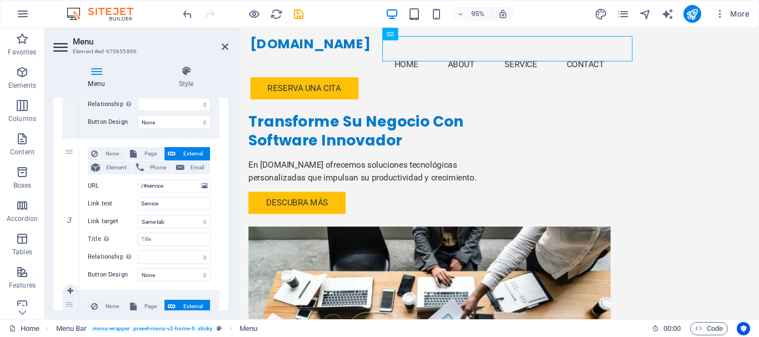
scroll to position [389, 0]
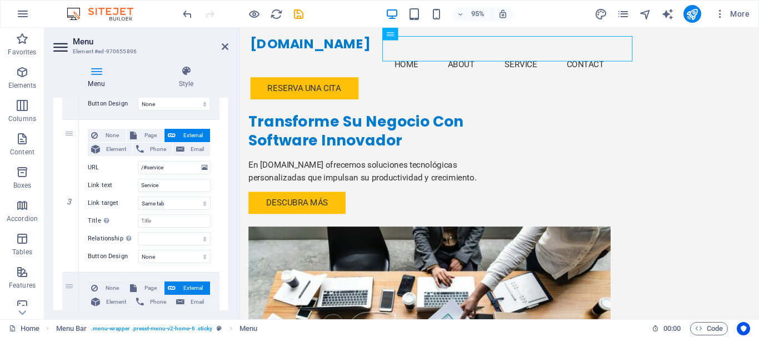
type input "#about-1"
drag, startPoint x: 176, startPoint y: 170, endPoint x: 133, endPoint y: 172, distance: 43.4
click at [134, 172] on div "URL /#service" at bounding box center [149, 167] width 123 height 13
paste input "#services-2"
type input "#services-2"
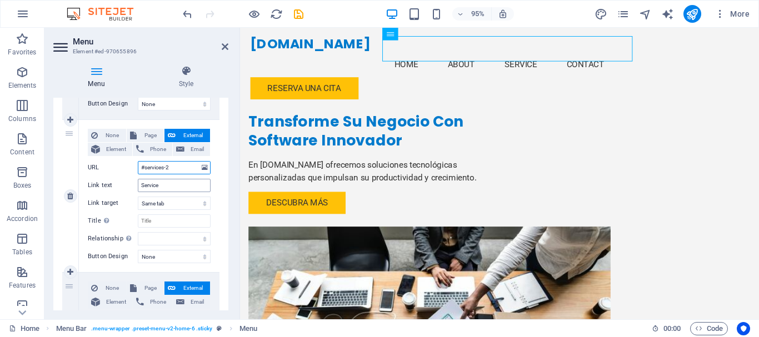
select select
type input "#services-2"
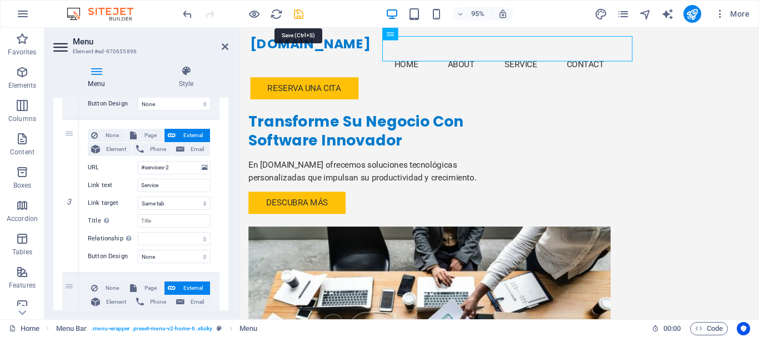
click at [299, 13] on icon "save" at bounding box center [298, 14] width 13 height 13
checkbox input "false"
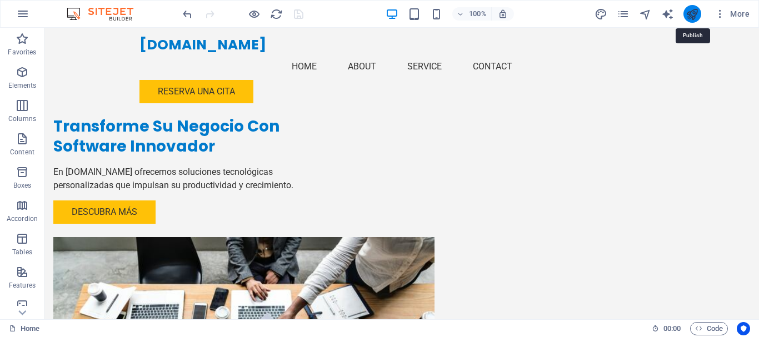
click at [689, 10] on icon "publish" at bounding box center [692, 14] width 13 height 13
